Goal: Task Accomplishment & Management: Use online tool/utility

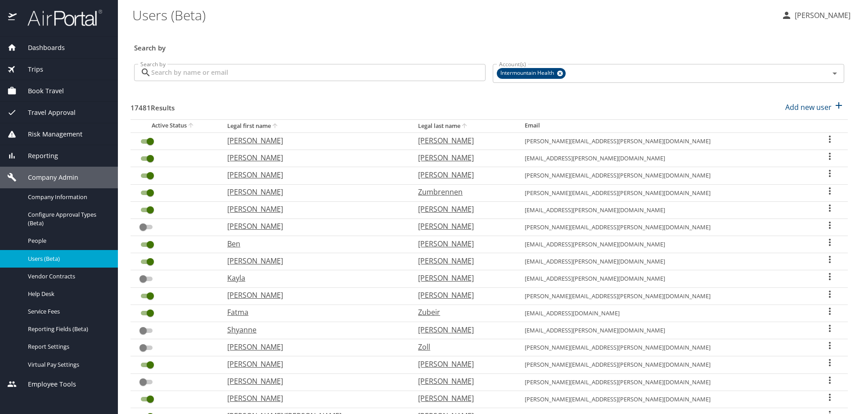
scroll to position [195, 0]
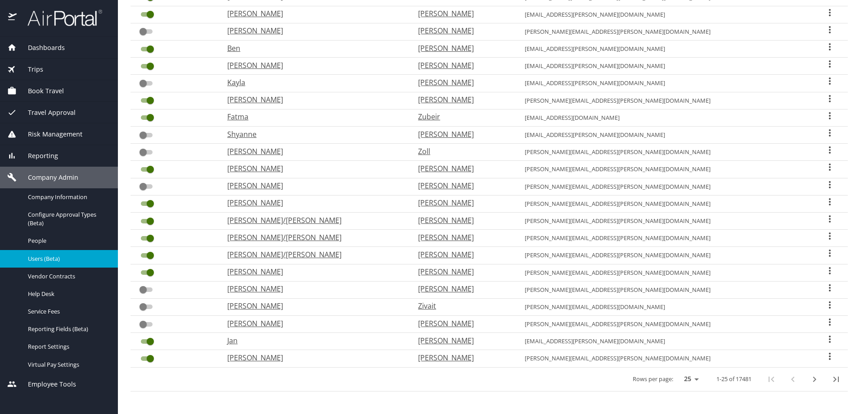
click at [45, 67] on div "Trips" at bounding box center [58, 69] width 103 height 10
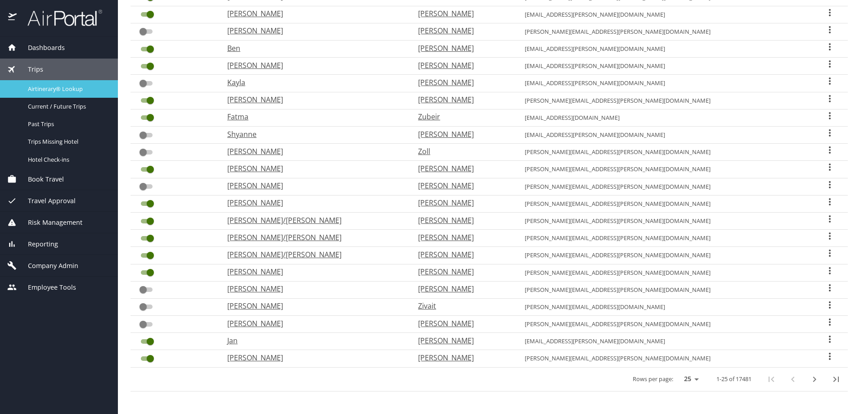
click at [45, 89] on span "Airtinerary® Lookup" at bounding box center [67, 89] width 79 height 9
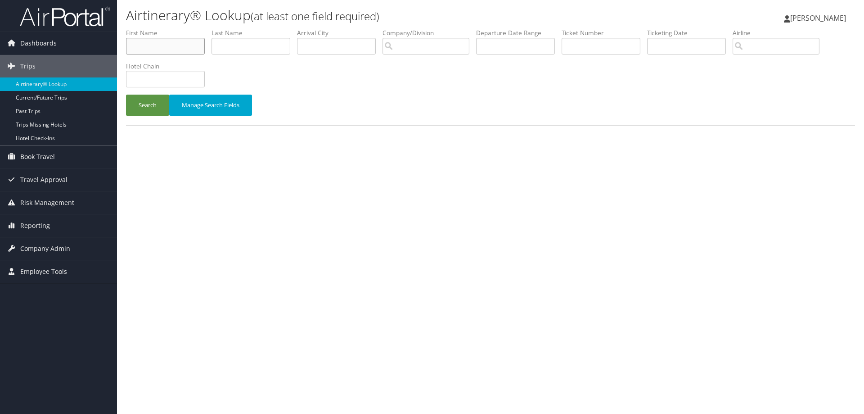
click at [144, 45] on input "text" at bounding box center [165, 46] width 79 height 17
type input "jay"
type input "hANSEN"
click at [126, 94] on button "Search" at bounding box center [147, 104] width 43 height 21
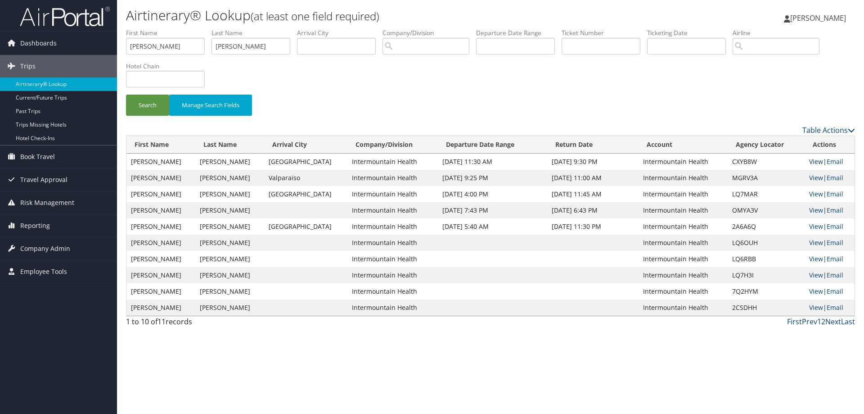
click at [809, 161] on link "View" at bounding box center [816, 161] width 14 height 9
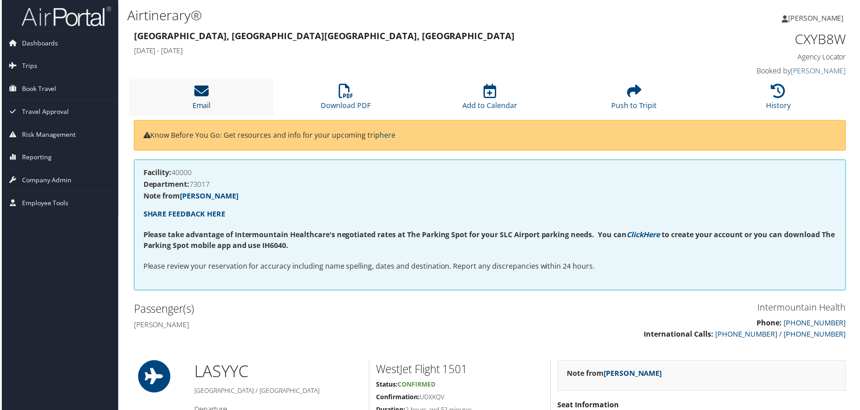
click at [207, 92] on icon at bounding box center [200, 91] width 14 height 14
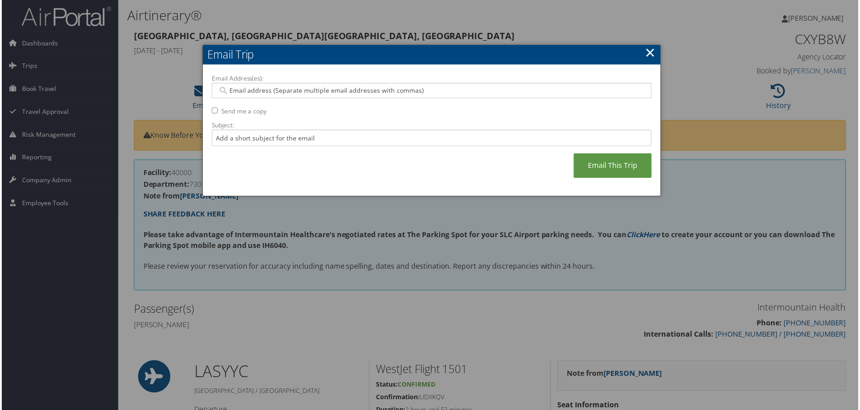
click at [240, 80] on label "Email Address(es):" at bounding box center [432, 78] width 442 height 9
click at [240, 86] on input "Email Address(es):" at bounding box center [432, 90] width 430 height 9
click at [239, 87] on input "Email Address(es):" at bounding box center [432, 90] width 430 height 9
type input "JACKI"
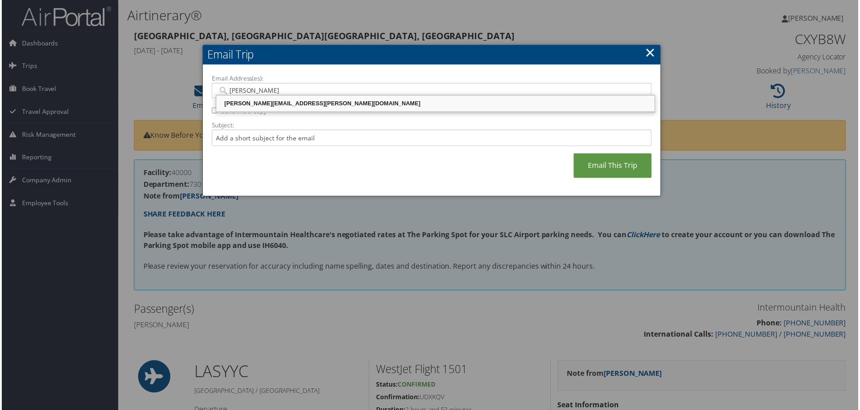
click at [238, 104] on div "JACKI.VERNON@IMAIL.ORG" at bounding box center [436, 103] width 438 height 9
type input "JACKI.VERNON@IMAIL.ORG"
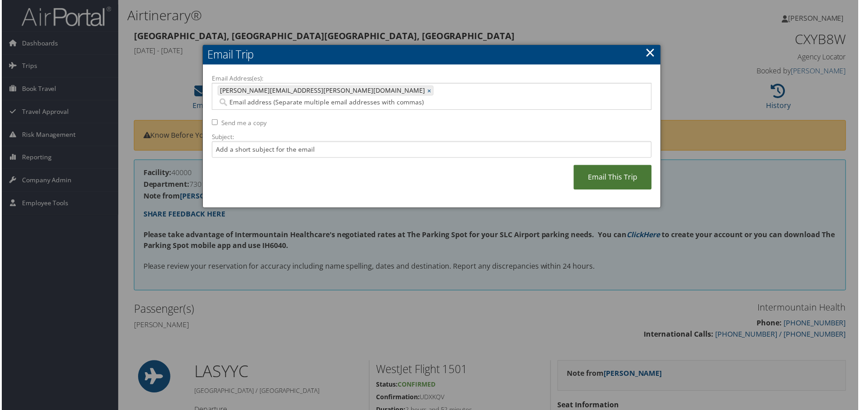
click at [597, 167] on link "Email This Trip" at bounding box center [614, 178] width 78 height 25
